Goal: Task Accomplishment & Management: Use online tool/utility

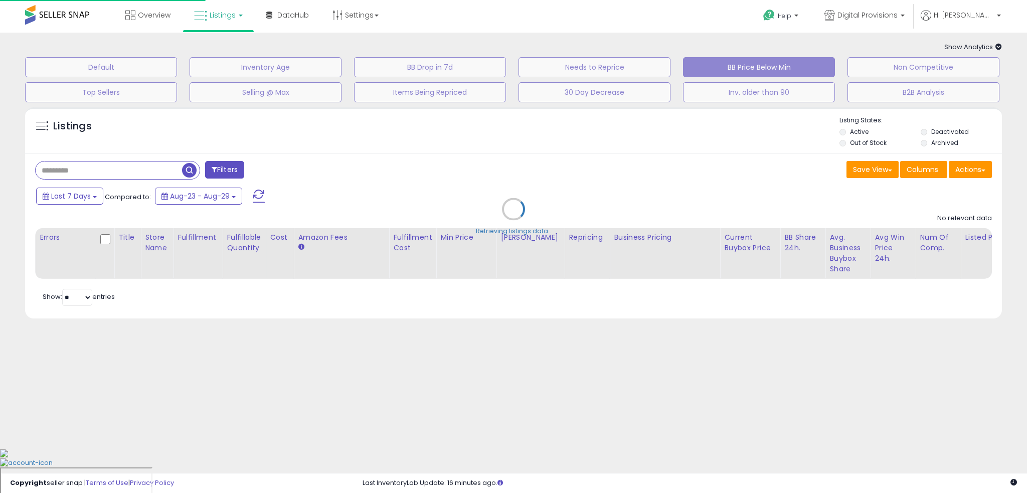
type input "*******"
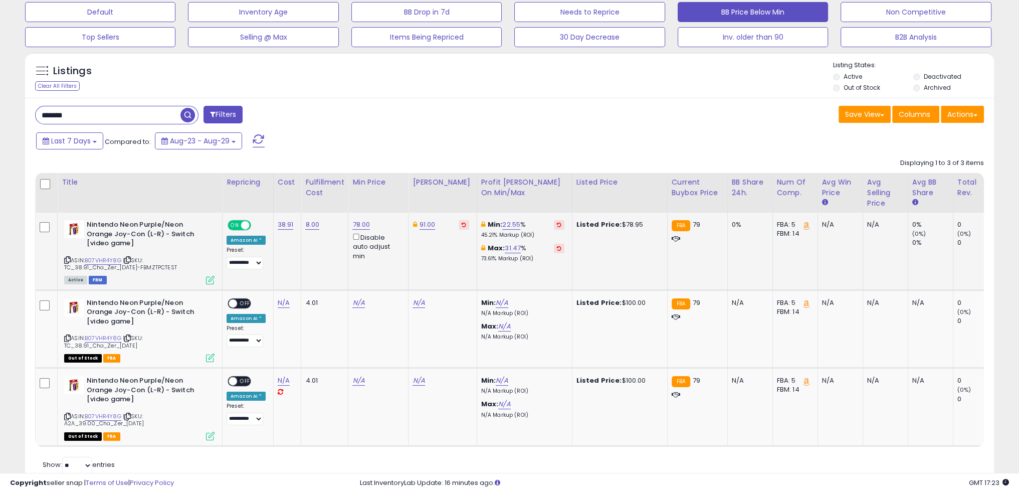
scroll to position [93, 0]
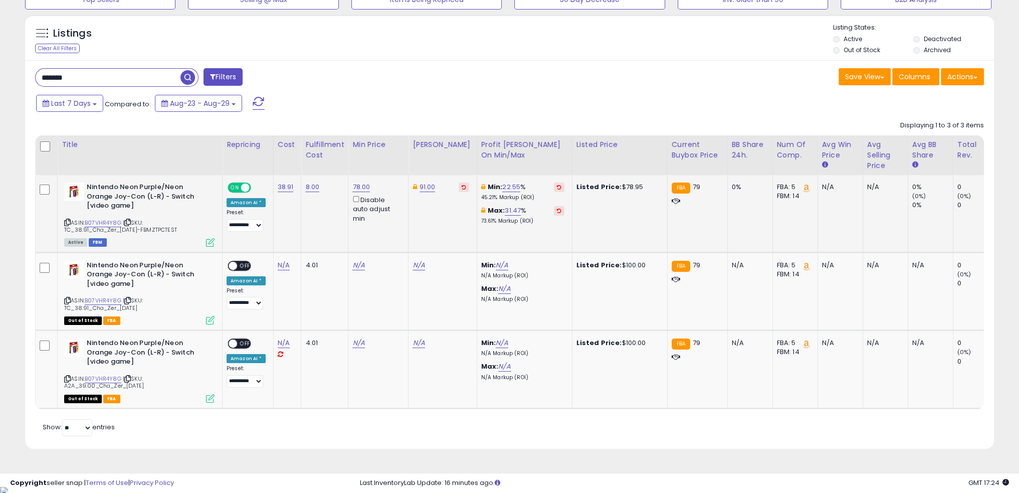
drag, startPoint x: 147, startPoint y: 223, endPoint x: 158, endPoint y: 230, distance: 12.9
click at [158, 230] on div "ASIN: B07VHR4Y8G | SKU: TC_38.91_Cha_Zer_[DATE]-FBMZTPCTEST Active FBM" at bounding box center [139, 213] width 150 height 63
copy span "TC_38.91_Cha_Zer_[DATE]-FBMZTPCTEST"
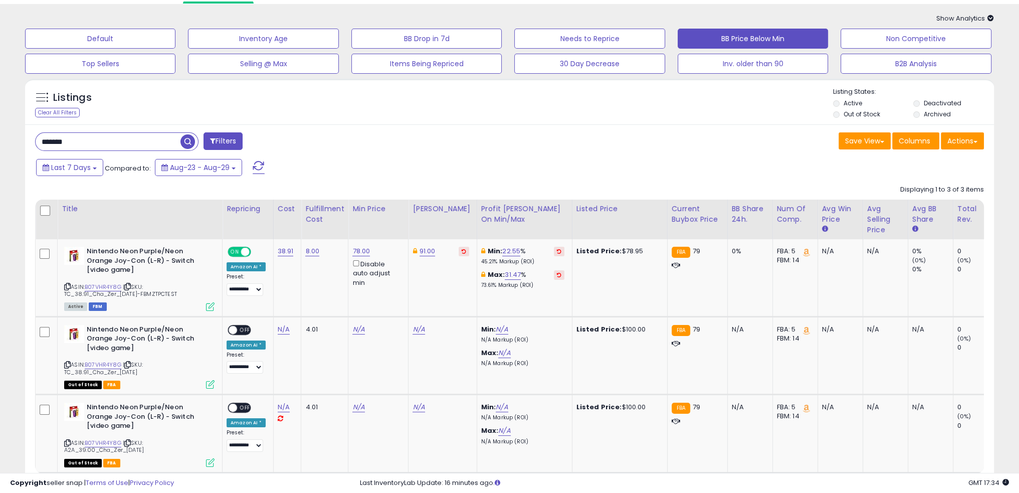
scroll to position [0, 0]
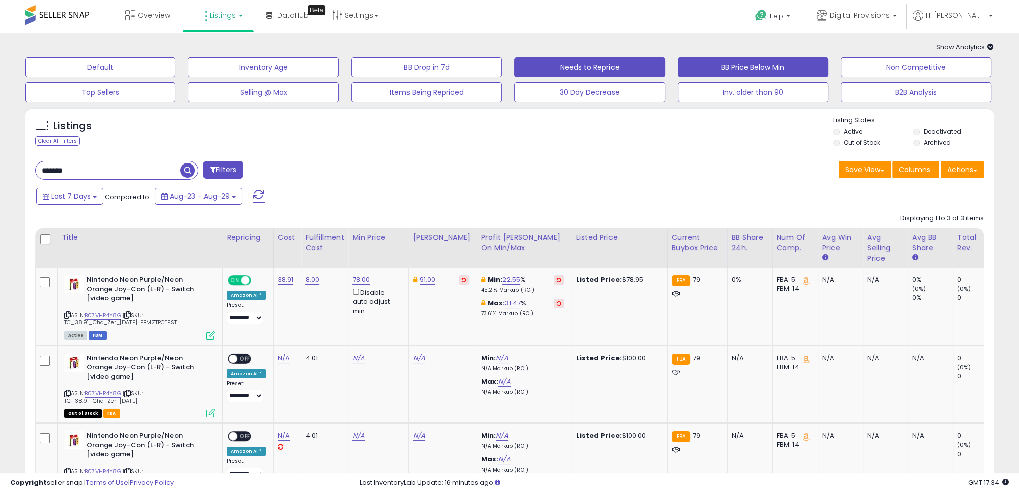
click at [603, 68] on button "Needs to Reprice" at bounding box center [589, 67] width 150 height 20
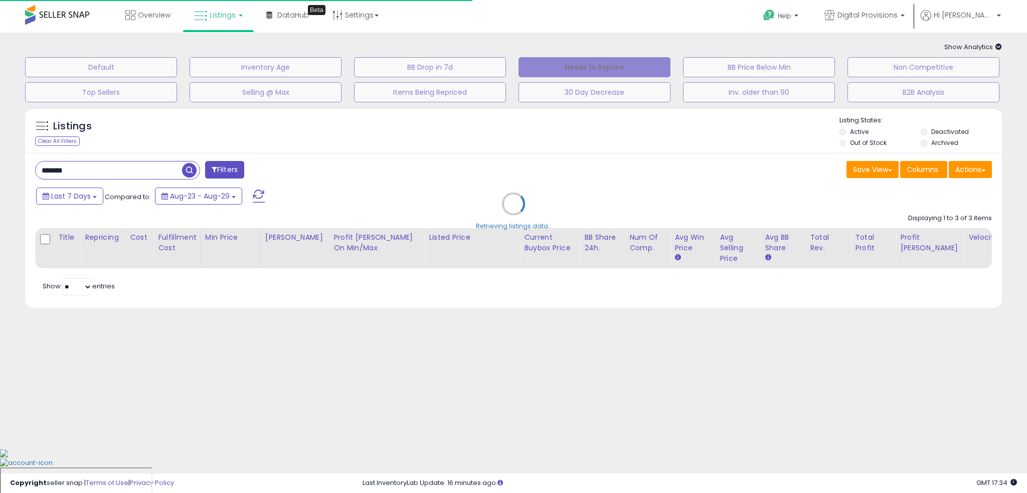
select select "**"
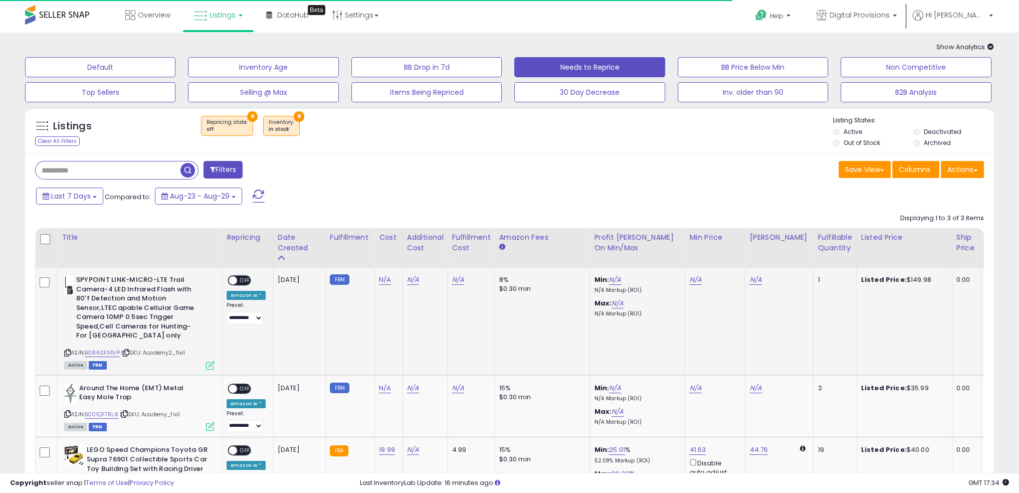
scroll to position [116, 0]
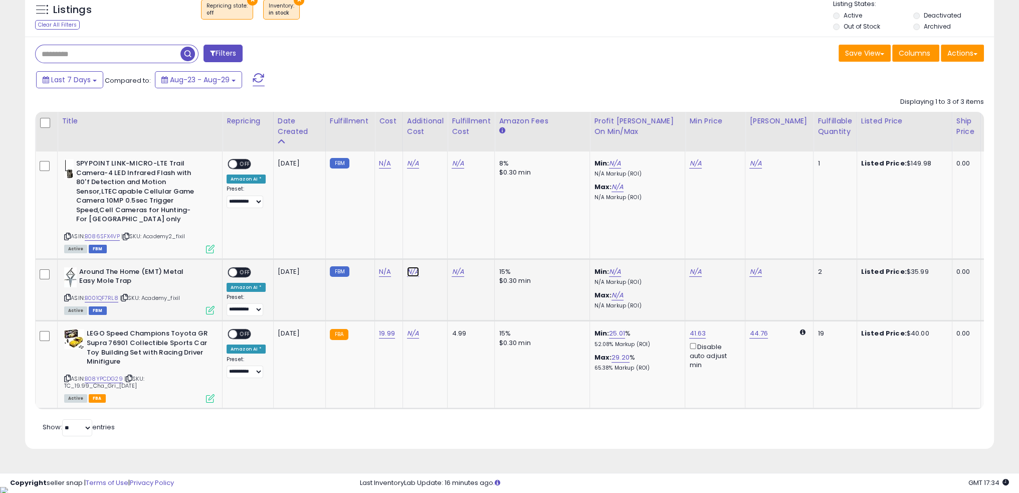
click at [413, 276] on link "N/A" at bounding box center [413, 272] width 12 height 10
click at [375, 274] on td "N/A" at bounding box center [389, 290] width 28 height 62
click at [420, 303] on td "N/A" at bounding box center [425, 290] width 45 height 62
